Goal: Navigation & Orientation: Find specific page/section

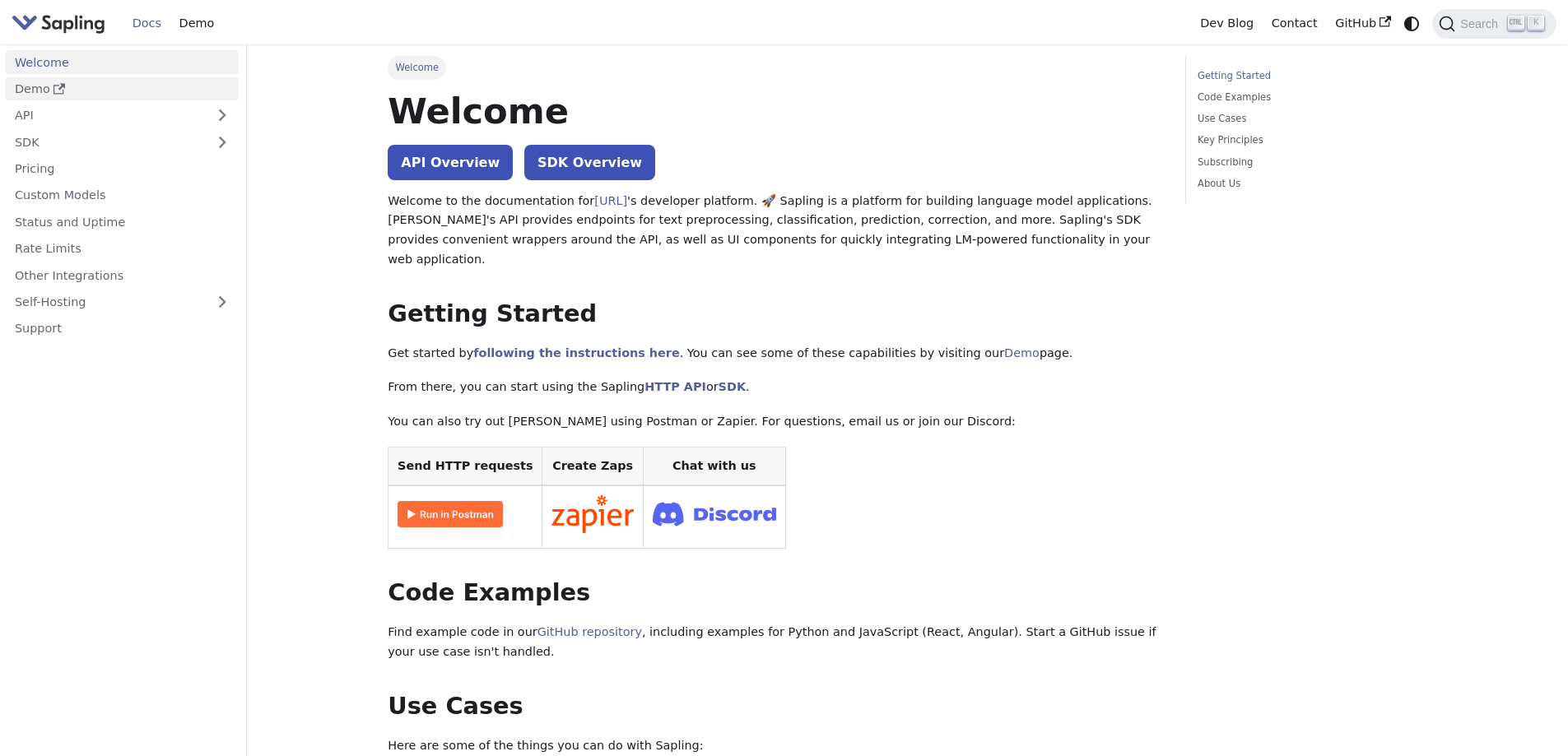
click at [34, 88] on link "Demo" at bounding box center [121, 89] width 233 height 24
